Goal: Task Accomplishment & Management: Manage account settings

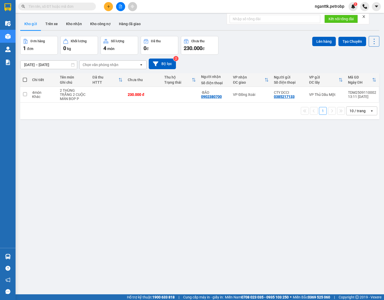
click at [47, 67] on div "ver 1.8.143 Kho gửi Trên xe Kho nhận Kho công nợ Hàng đã giao Đơn hàng 1 đơn Kh…" at bounding box center [199, 166] width 363 height 300
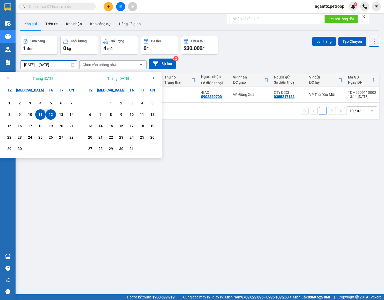
click at [8, 79] on icon "Arrow Left" at bounding box center [9, 78] width 6 height 6
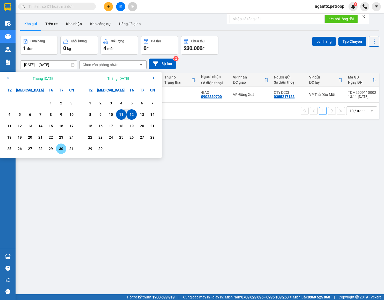
click at [62, 150] on div "30" at bounding box center [61, 149] width 7 height 6
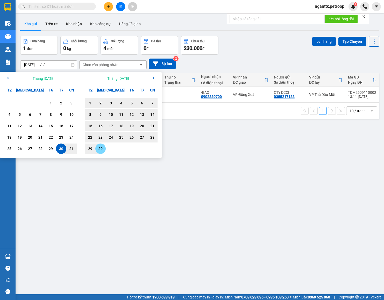
click at [96, 149] on div "30" at bounding box center [100, 149] width 10 height 10
type input "[DATE] – [DATE]"
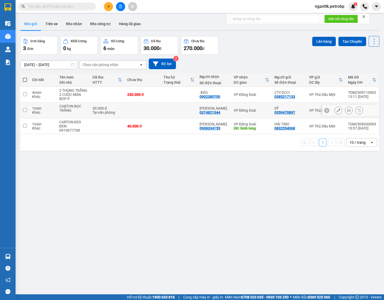
click at [335, 112] on button at bounding box center [338, 110] width 7 height 9
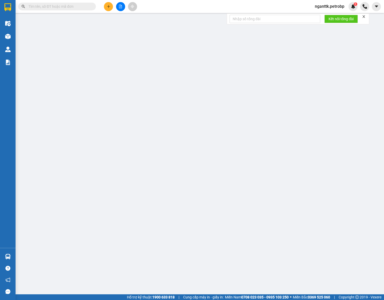
type input "0359470897"
type input "SỸ"
type input "0374821344"
type input "[PERSON_NAME]"
type input "30.000"
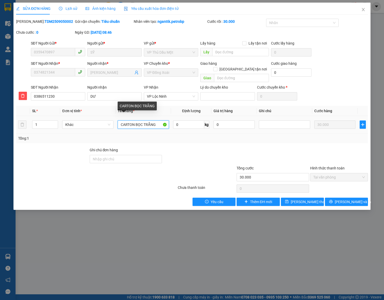
click at [134, 120] on input "CARTON BỌC TRẮNG" at bounding box center [143, 124] width 51 height 8
click at [136, 120] on input "CARTON BỌC TRẮNG" at bounding box center [143, 124] width 51 height 8
type input "BỌC TRẮNG"
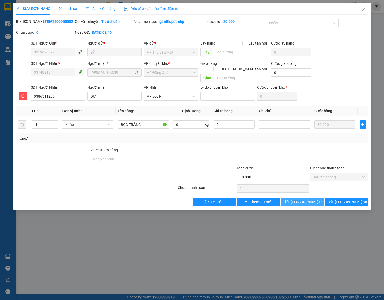
click at [305, 199] on span "[PERSON_NAME] thay đổi" at bounding box center [311, 202] width 41 height 6
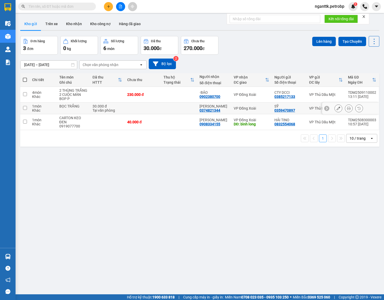
click at [181, 106] on td at bounding box center [179, 109] width 36 height 12
checkbox input "true"
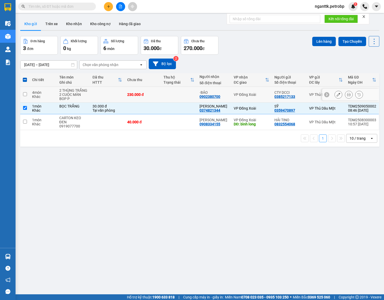
click at [179, 96] on td at bounding box center [179, 95] width 36 height 16
checkbox input "true"
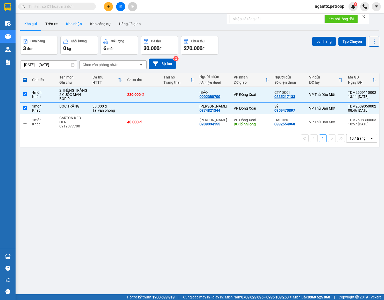
click at [69, 20] on button "Kho nhận" at bounding box center [74, 24] width 24 height 12
